Goal: Task Accomplishment & Management: Manage account settings

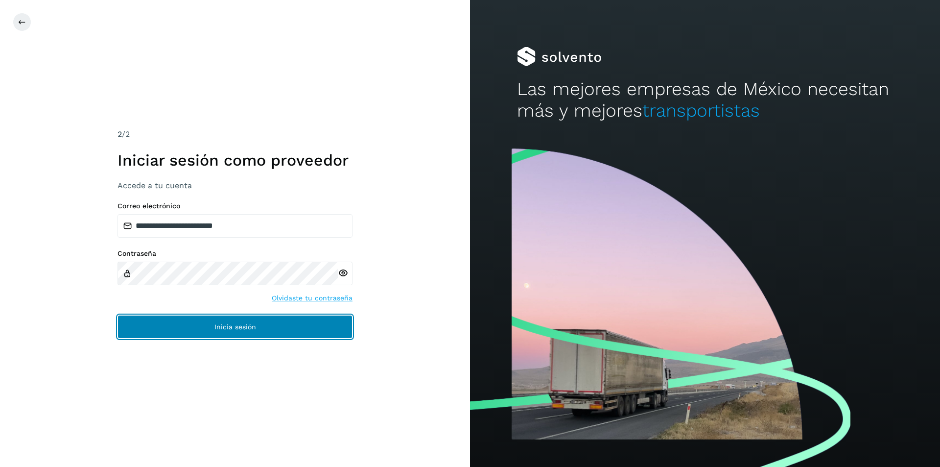
click at [178, 330] on button "Inicia sesión" at bounding box center [235, 327] width 235 height 24
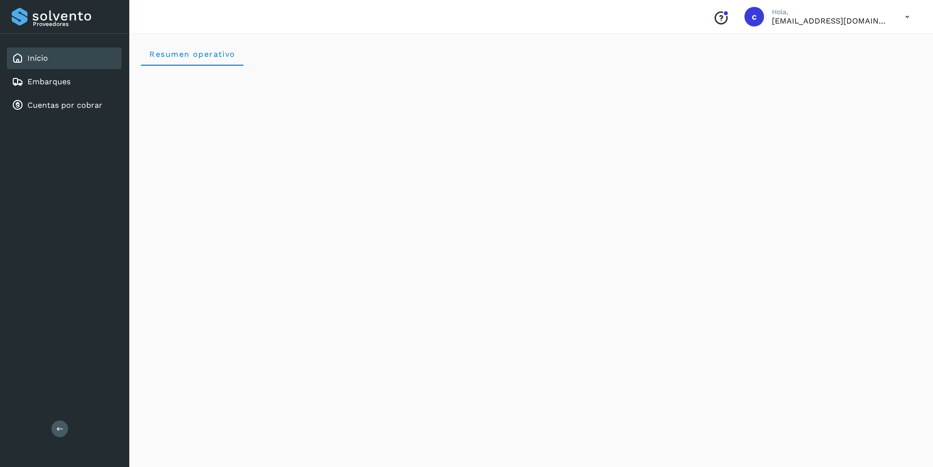
click at [917, 22] on div "Conoce nuestros beneficios [PERSON_NAME], [EMAIL_ADDRESS][DOMAIN_NAME]" at bounding box center [531, 17] width 804 height 34
click at [909, 15] on icon at bounding box center [907, 17] width 20 height 20
click at [875, 49] on div "Cerrar sesión" at bounding box center [858, 44] width 117 height 19
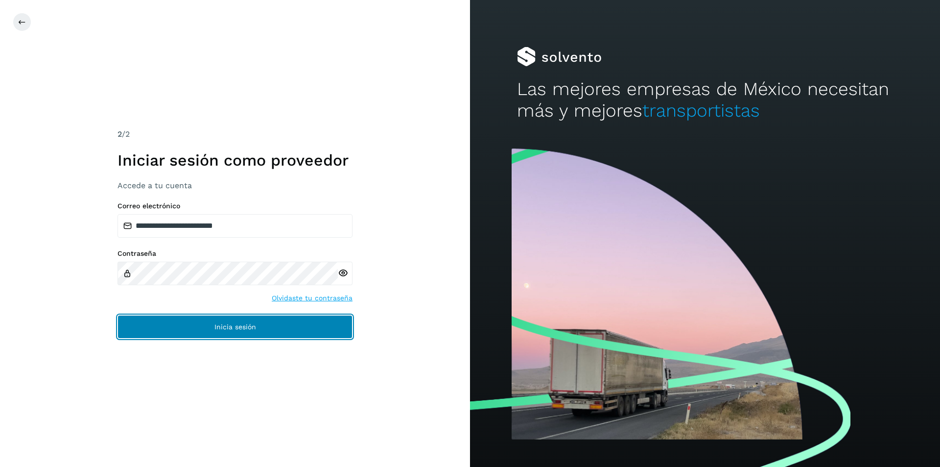
click at [200, 320] on button "Inicia sesión" at bounding box center [235, 327] width 235 height 24
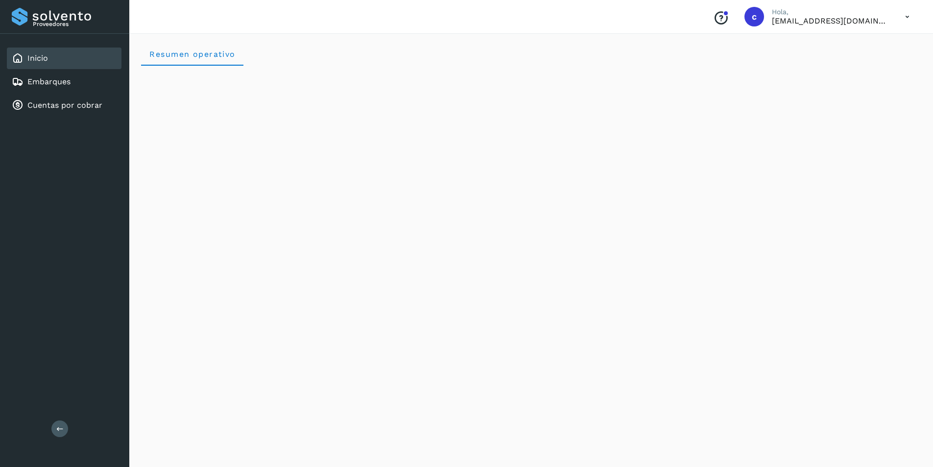
click at [910, 13] on icon at bounding box center [907, 17] width 20 height 20
click at [883, 53] on div "Cerrar sesión" at bounding box center [858, 44] width 117 height 19
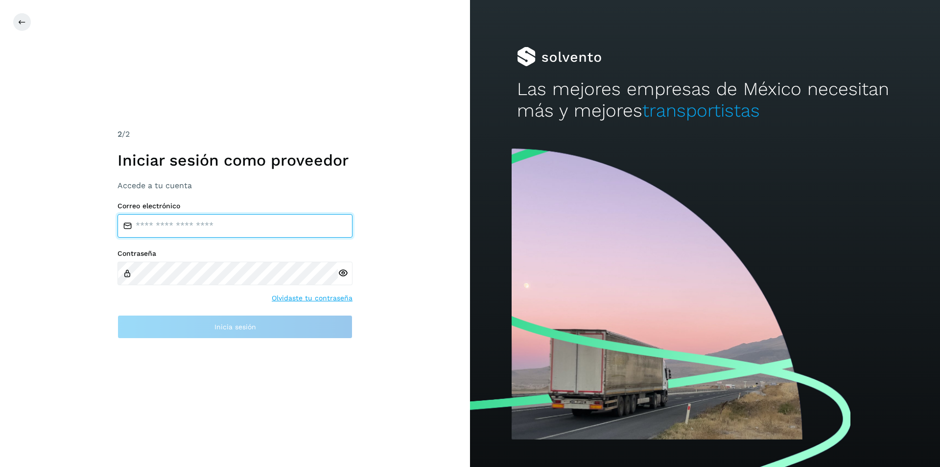
type input "**********"
